Goal: Navigation & Orientation: Find specific page/section

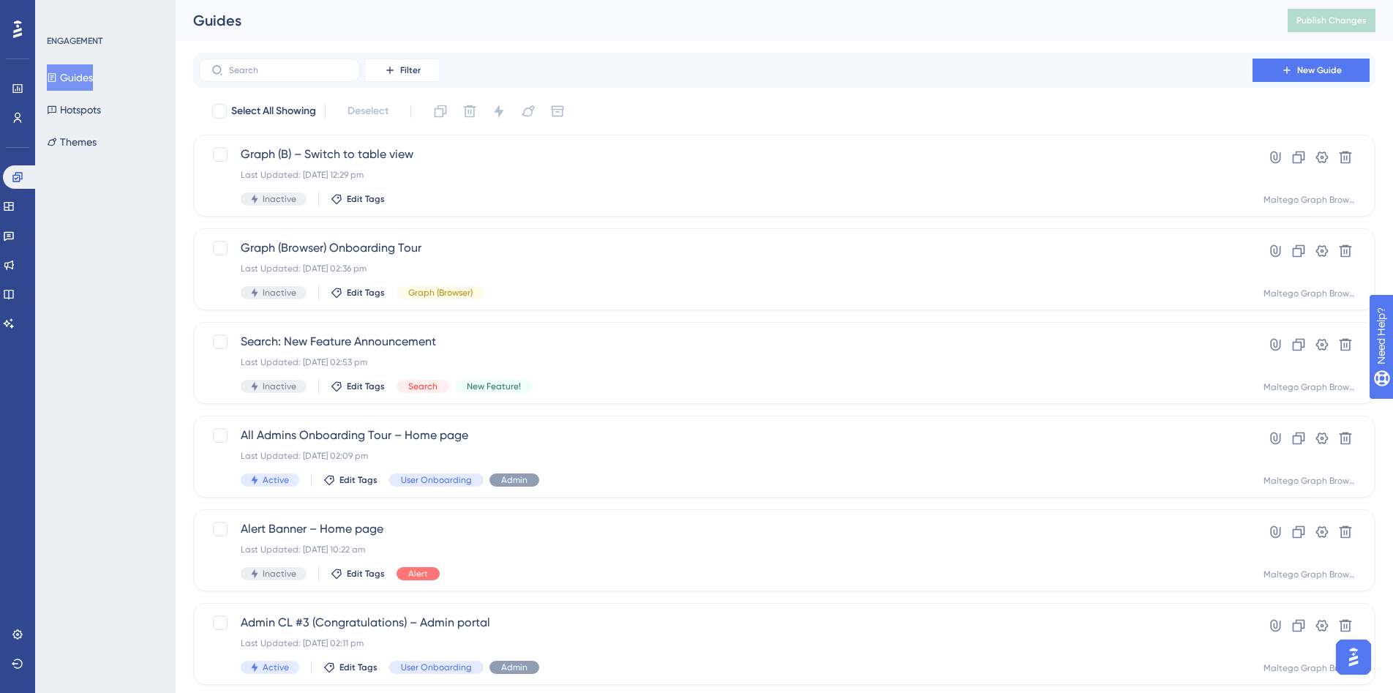
click at [132, 260] on div "ENGAGEMENT Guides Hotspots Themes" at bounding box center [105, 346] width 140 height 693
click at [90, 75] on button "Guides" at bounding box center [70, 77] width 46 height 26
click at [90, 126] on div "Guides Hotspots Themes" at bounding box center [106, 109] width 118 height 91
click at [90, 117] on button "Hotspots" at bounding box center [74, 110] width 54 height 26
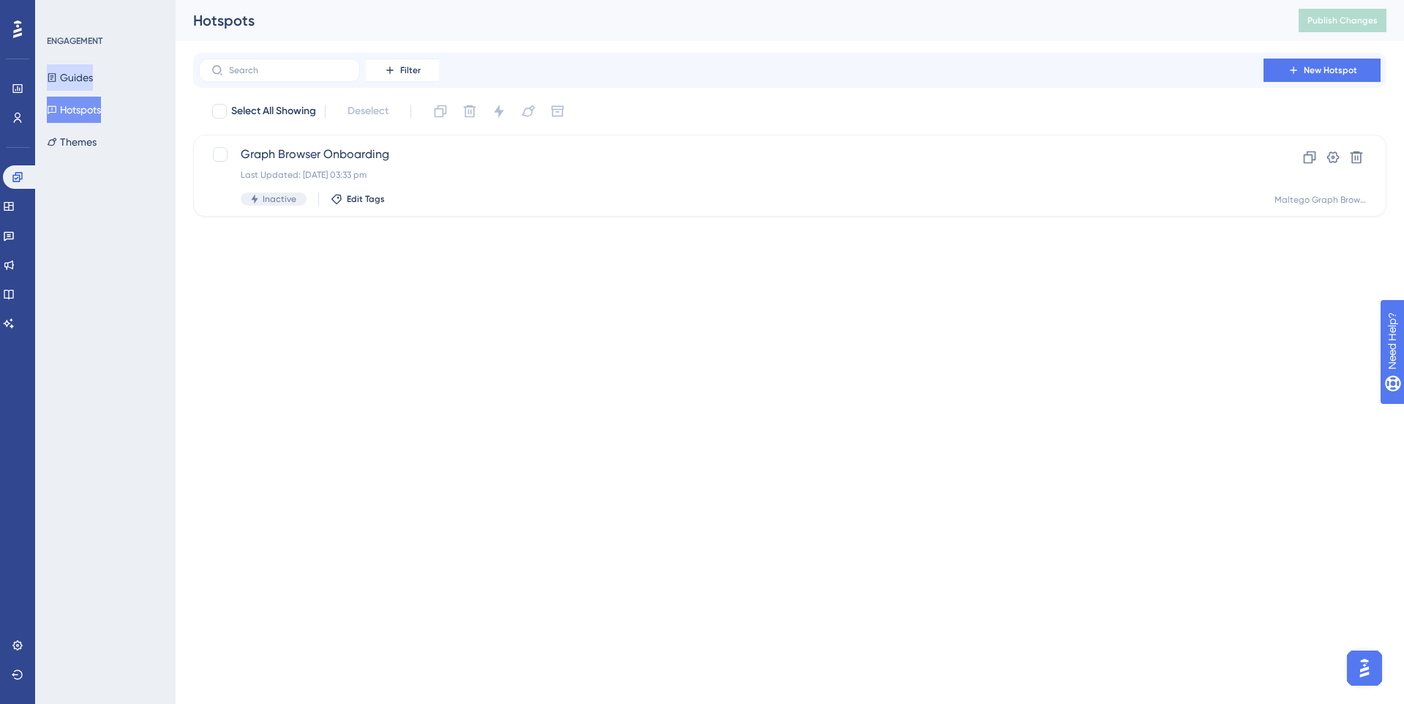
click at [90, 71] on button "Guides" at bounding box center [70, 77] width 46 height 26
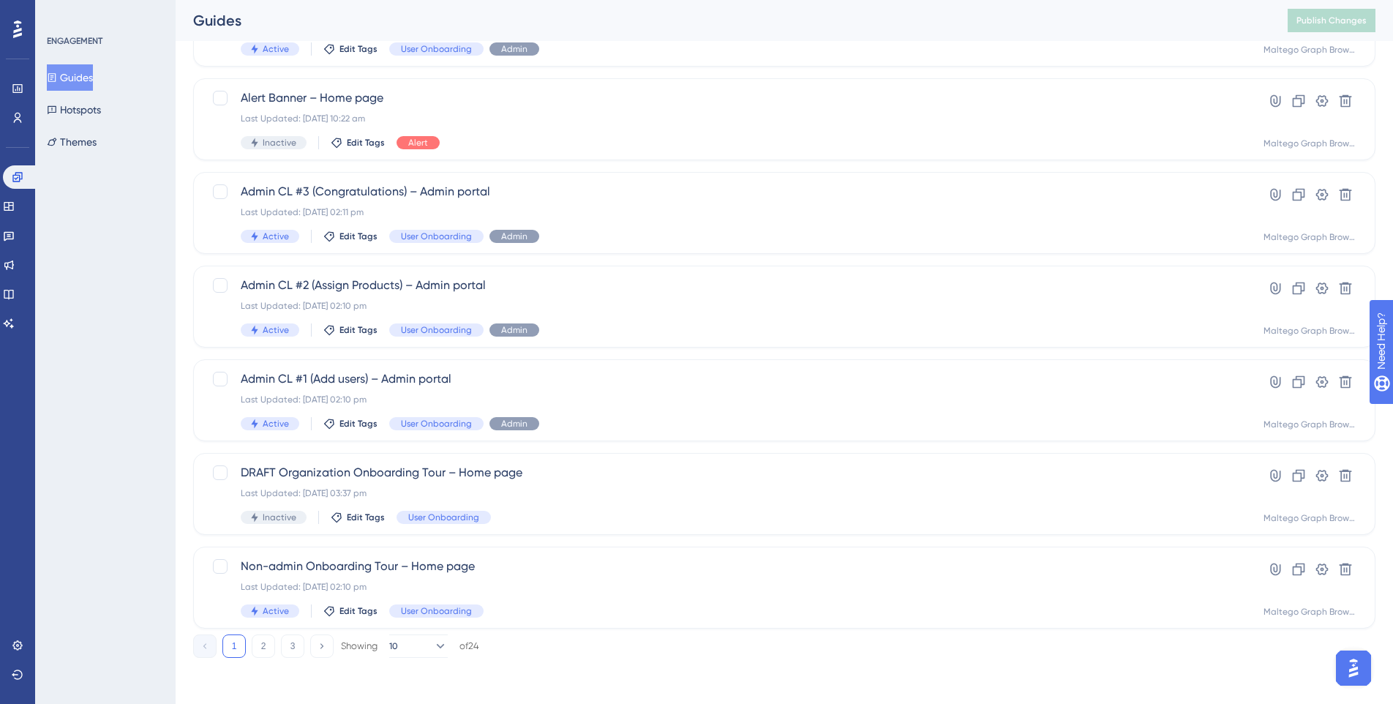
scroll to position [432, 0]
click at [260, 647] on button "2" at bounding box center [263, 644] width 23 height 23
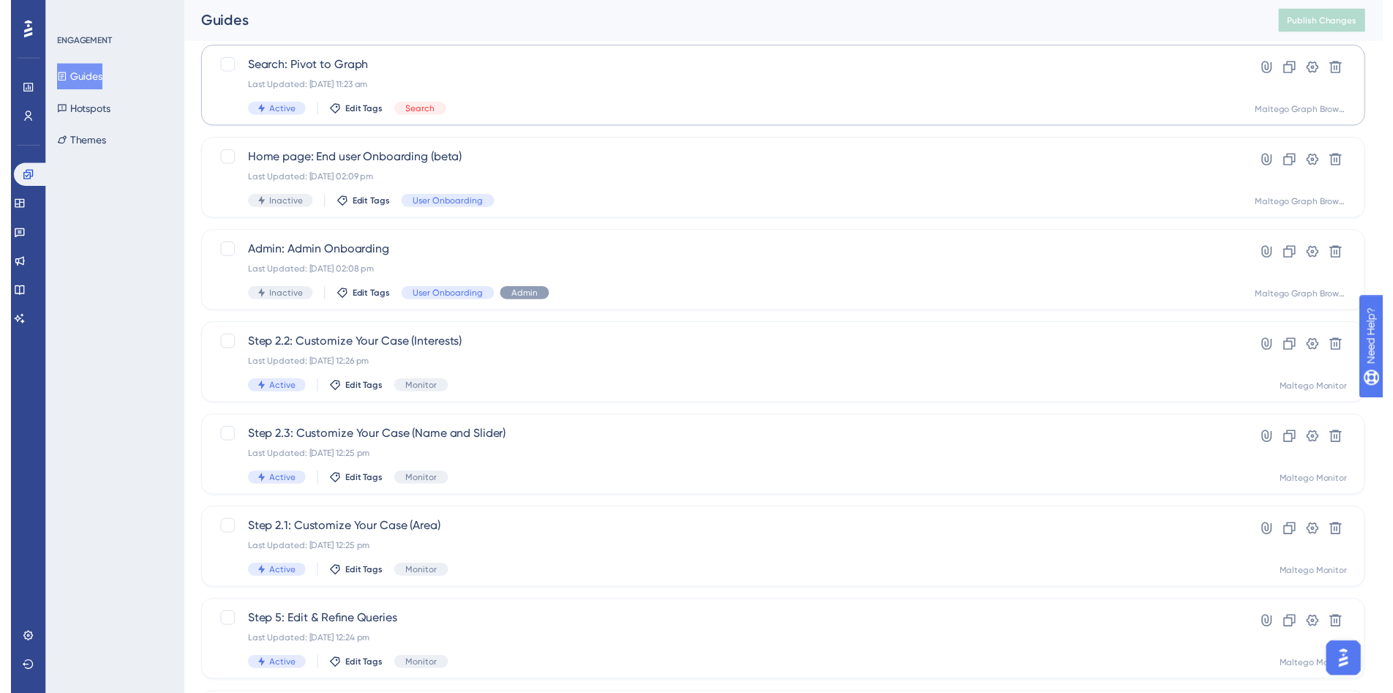
scroll to position [0, 0]
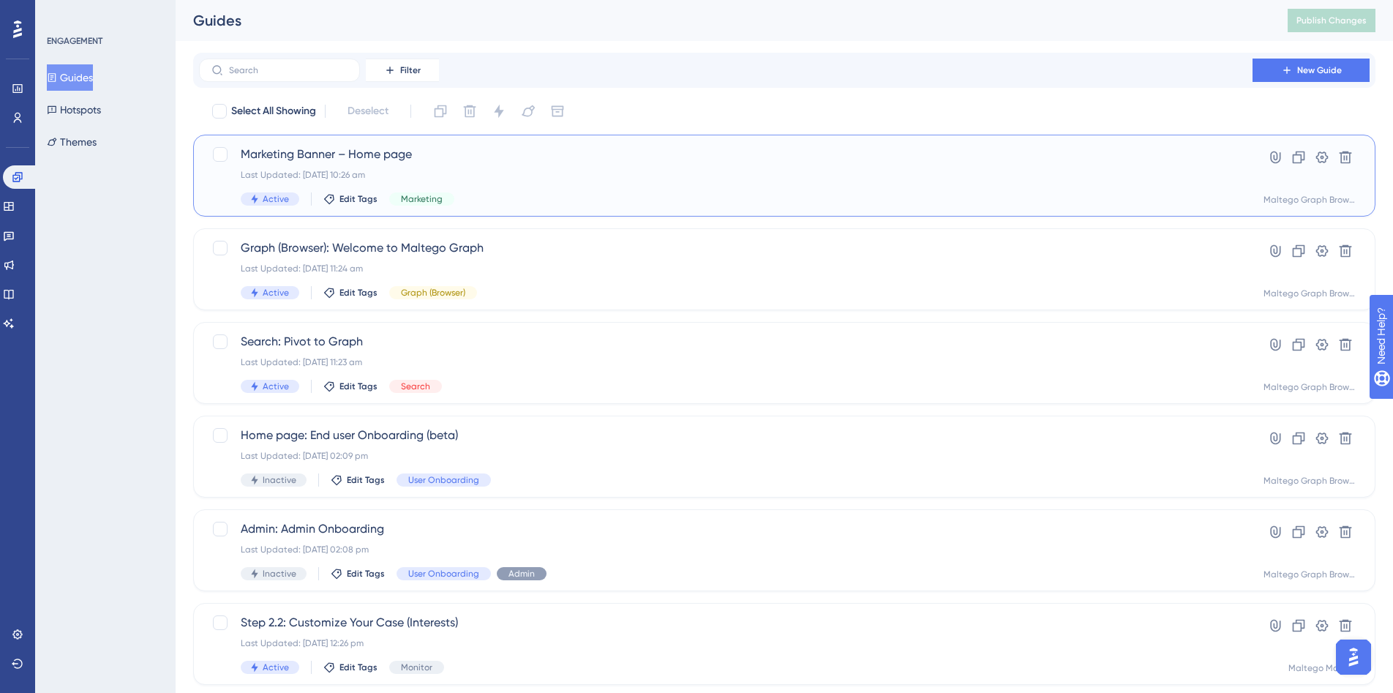
click at [499, 176] on div "Last Updated: [DATE] 10:26 am" at bounding box center [726, 175] width 970 height 12
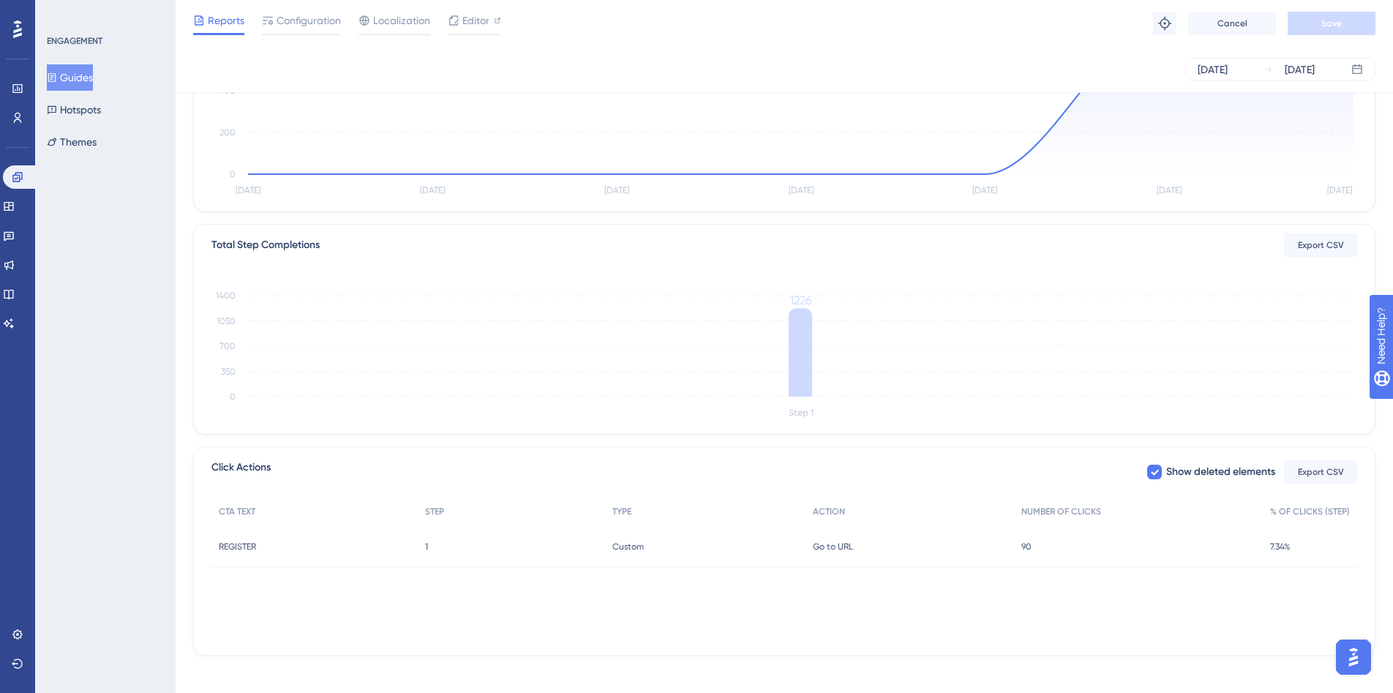
scroll to position [234, 0]
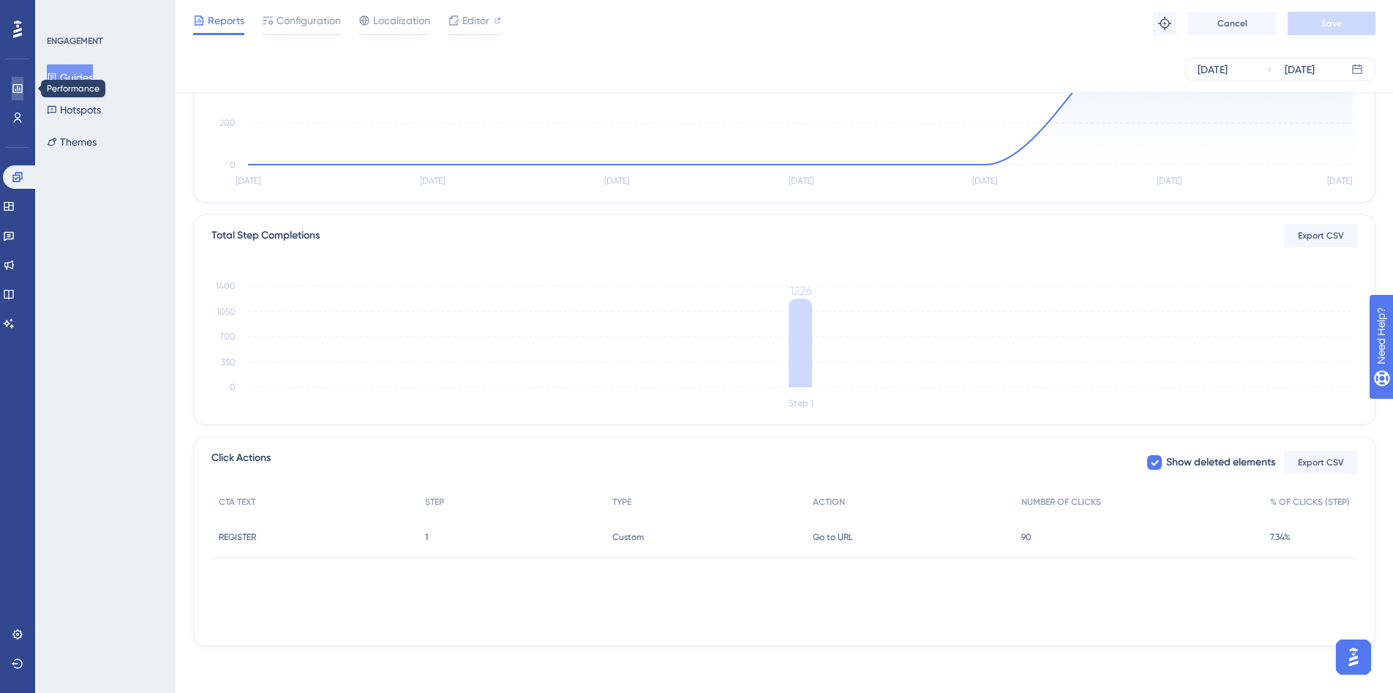
click at [12, 85] on link at bounding box center [18, 88] width 12 height 23
